Goal: Information Seeking & Learning: Learn about a topic

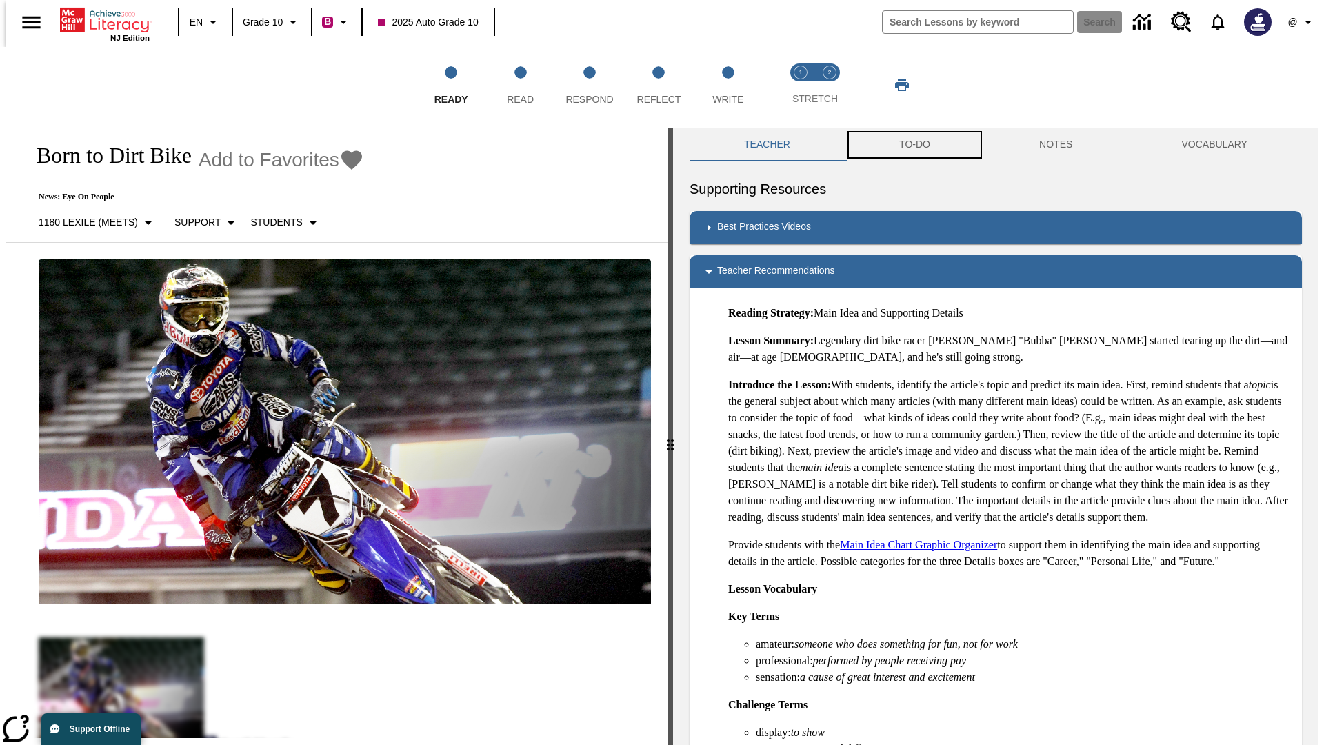
click at [914, 145] on button "TO-DO" at bounding box center [915, 144] width 140 height 33
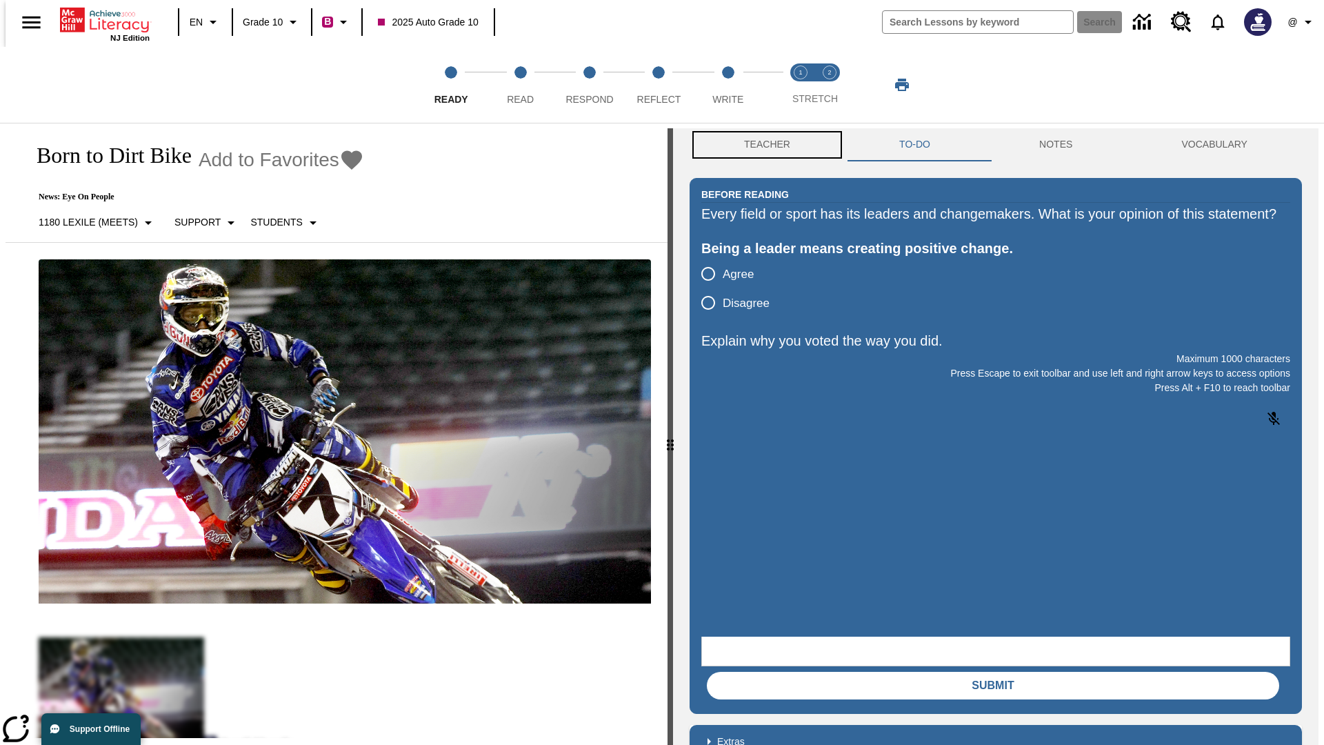
scroll to position [1, 0]
click at [763, 145] on button "Teacher" at bounding box center [767, 144] width 155 height 33
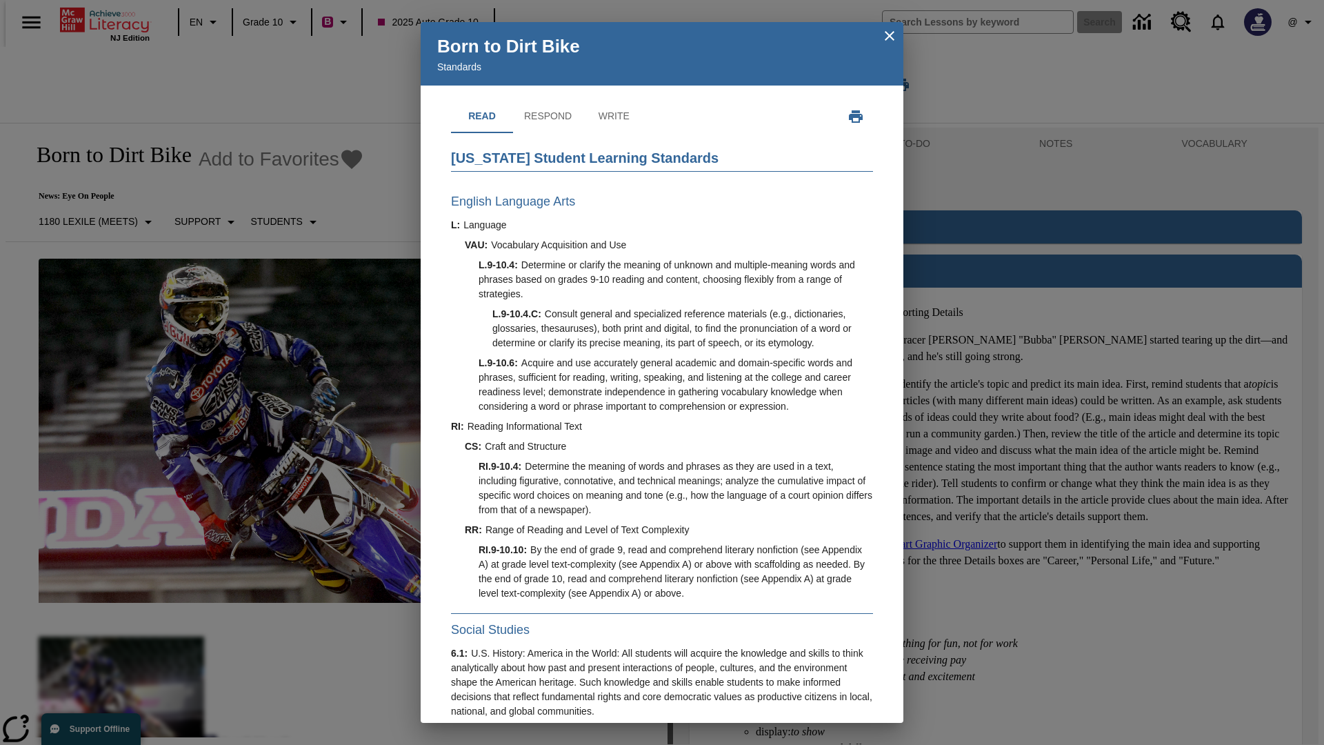
scroll to position [394, 0]
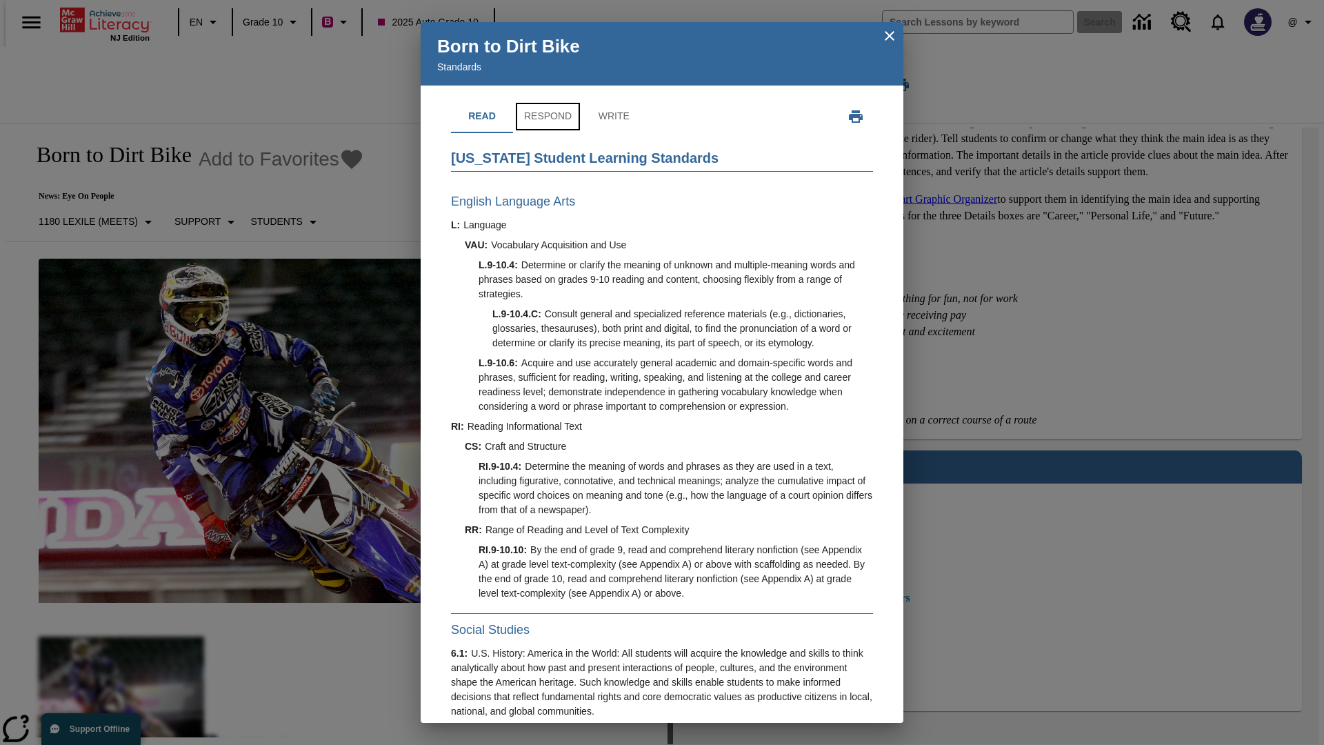
click at [547, 117] on button "Respond" at bounding box center [548, 116] width 70 height 33
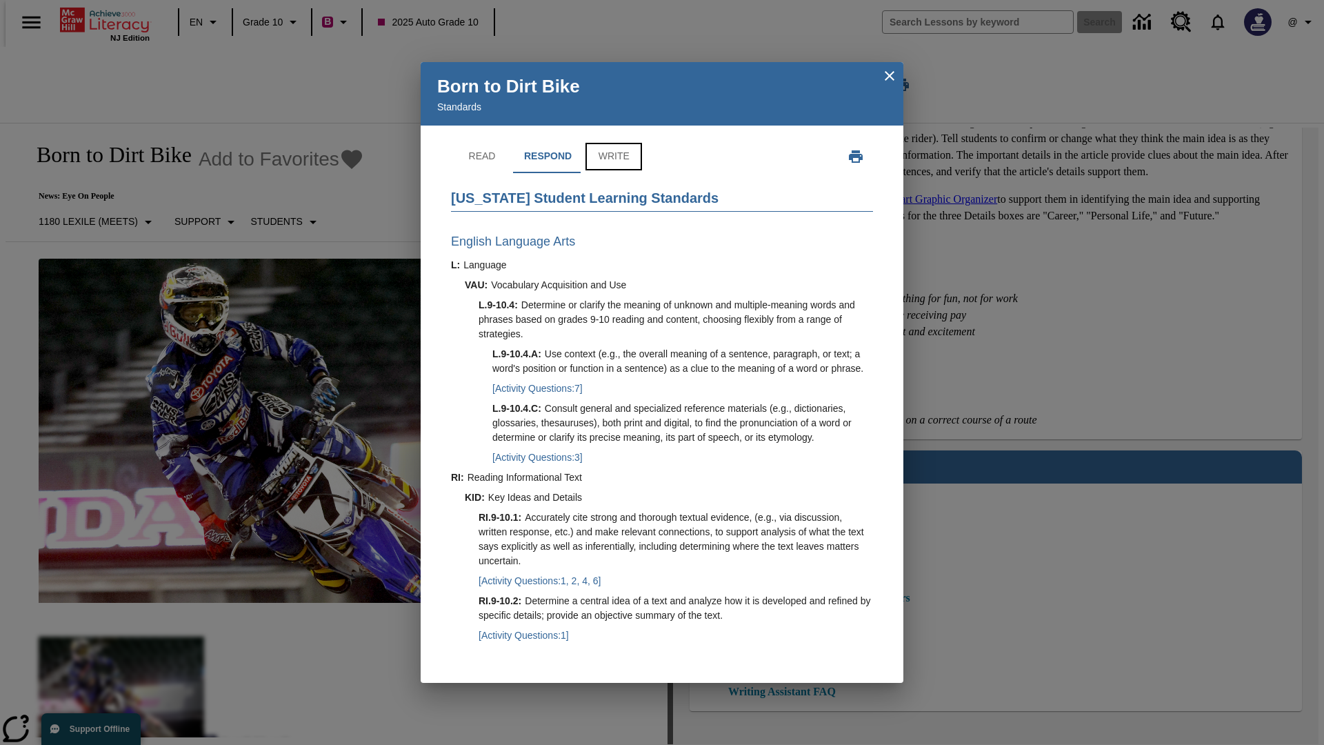
click at [612, 142] on button "Write" at bounding box center [614, 156] width 62 height 33
